Goal: Task Accomplishment & Management: Use online tool/utility

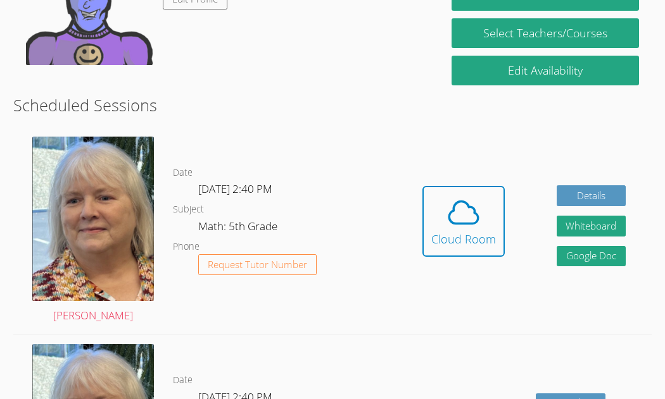
scroll to position [314, 0]
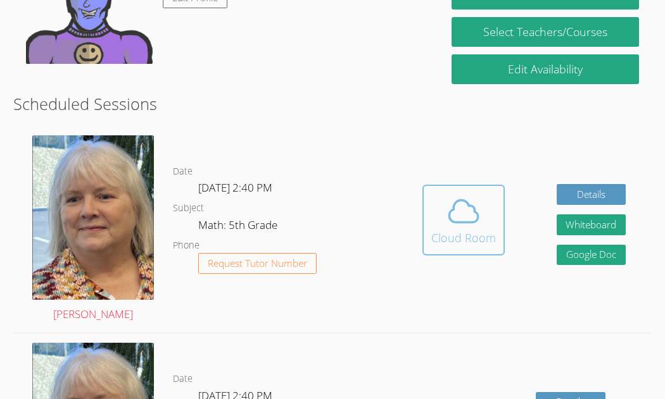
click at [440, 228] on span at bounding box center [463, 211] width 65 height 35
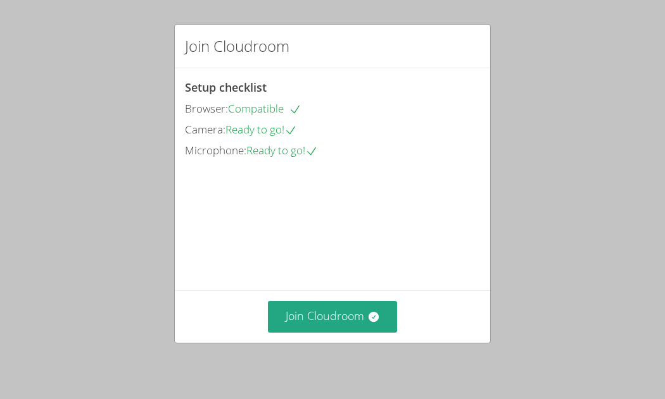
click at [339, 298] on div "Join Cloudroom" at bounding box center [332, 317] width 315 height 52
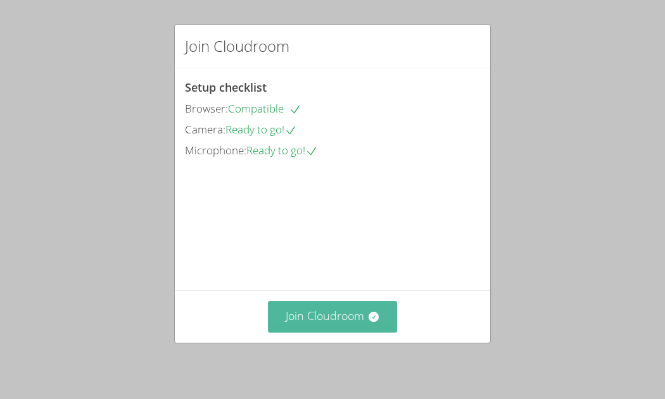
click at [341, 301] on button "Join Cloudroom" at bounding box center [333, 316] width 130 height 31
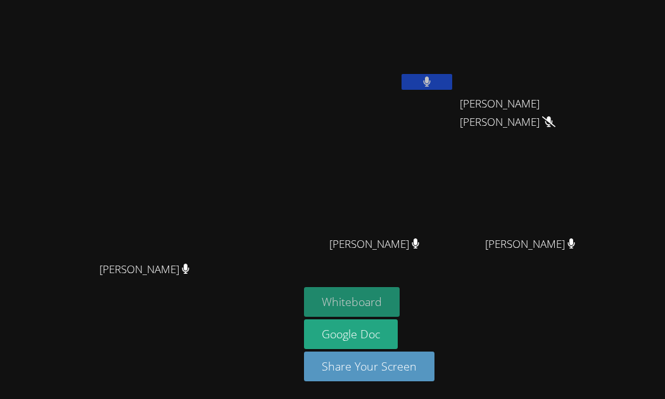
click at [399, 297] on button "Whiteboard" at bounding box center [352, 302] width 96 height 30
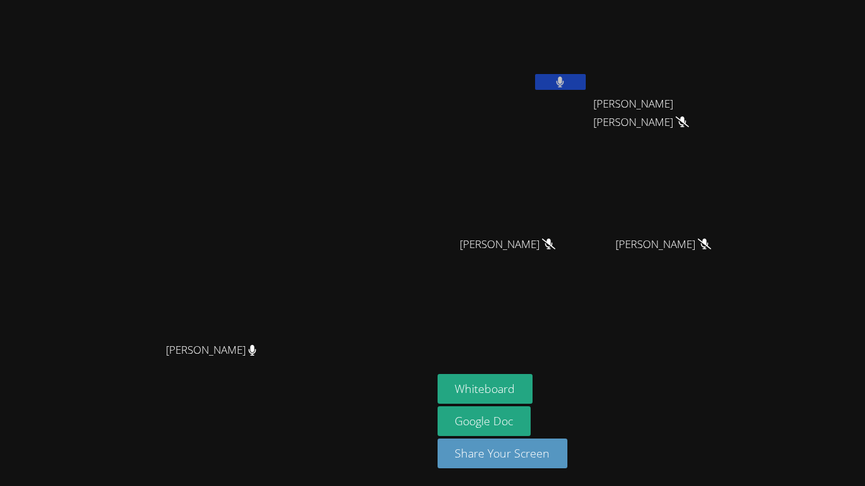
click at [585, 89] on button at bounding box center [560, 82] width 51 height 16
click at [566, 80] on icon at bounding box center [559, 82] width 13 height 11
click at [585, 87] on button at bounding box center [560, 82] width 51 height 16
click at [585, 88] on button at bounding box center [560, 82] width 51 height 16
click at [585, 89] on button at bounding box center [560, 82] width 51 height 16
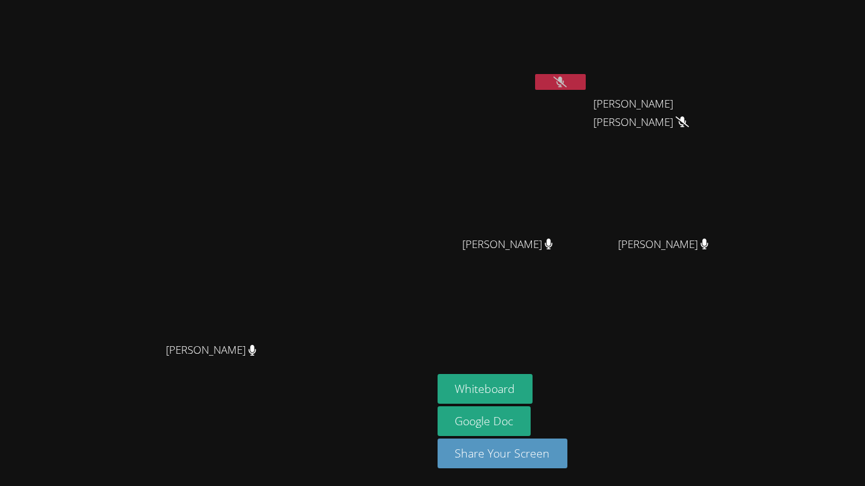
click at [566, 86] on icon at bounding box center [559, 82] width 13 height 11
click at [585, 86] on button at bounding box center [560, 82] width 51 height 16
click at [588, 127] on div "Sophia Sauceda" at bounding box center [512, 72] width 151 height 135
click at [585, 78] on button at bounding box center [560, 82] width 51 height 16
click at [564, 77] on icon at bounding box center [560, 82] width 8 height 11
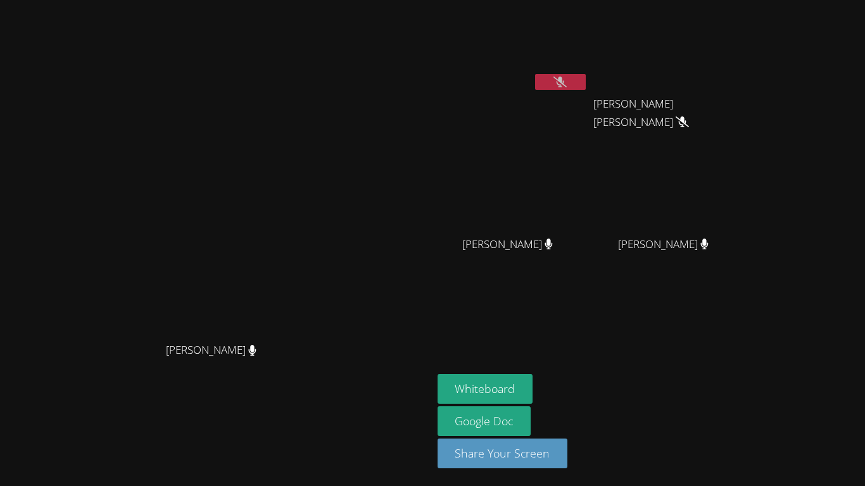
click at [566, 87] on icon at bounding box center [559, 82] width 13 height 11
click at [585, 87] on button at bounding box center [560, 82] width 51 height 16
click at [585, 82] on button at bounding box center [560, 82] width 51 height 16
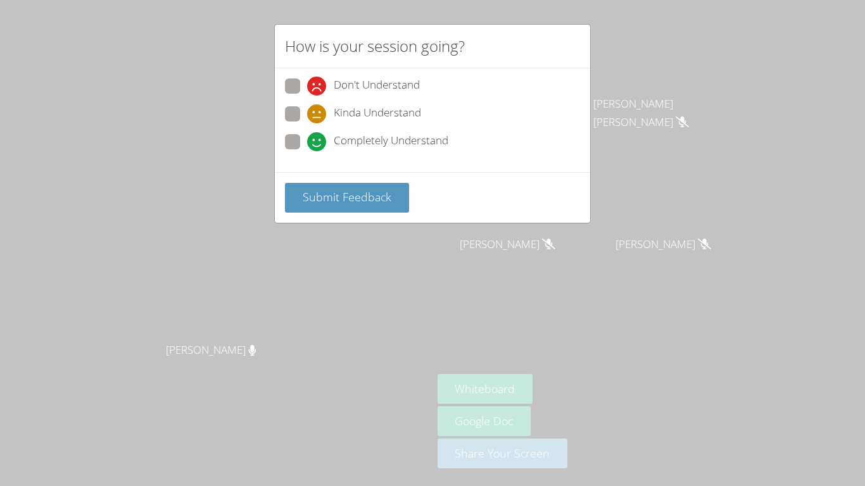
click at [419, 144] on span "Completely Understand" at bounding box center [391, 141] width 115 height 19
click at [318, 144] on input "Completely Understand" at bounding box center [312, 139] width 11 height 11
radio input "true"
click at [377, 192] on span "Submit Feedback" at bounding box center [347, 196] width 89 height 15
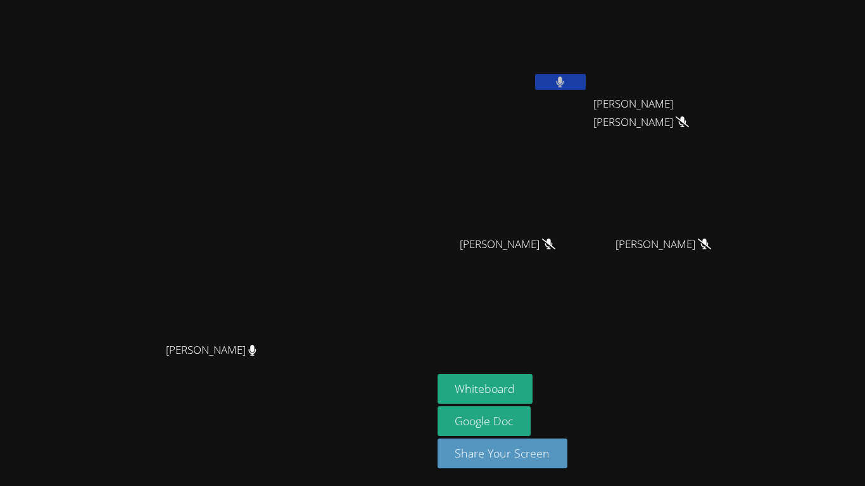
click at [585, 78] on button at bounding box center [560, 82] width 51 height 16
click at [585, 79] on button at bounding box center [560, 82] width 51 height 16
